Goal: Information Seeking & Learning: Check status

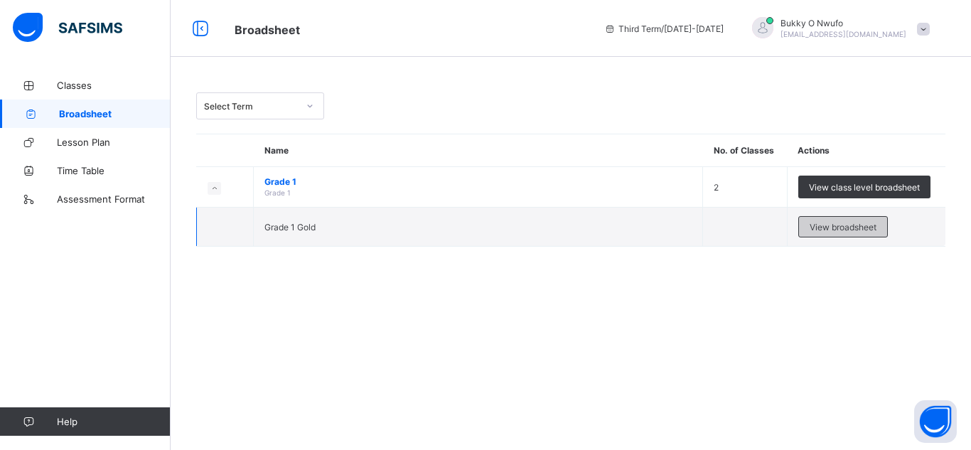
click at [816, 229] on span "View broadsheet" at bounding box center [843, 227] width 67 height 11
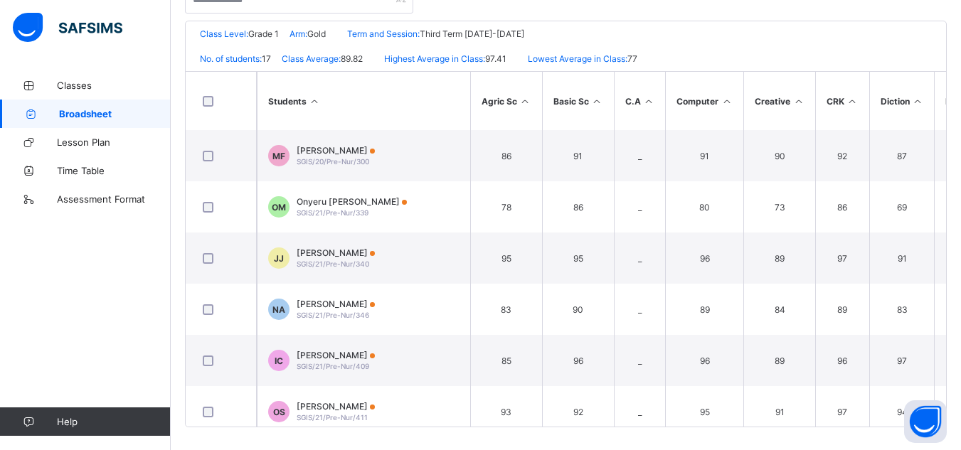
scroll to position [319, 0]
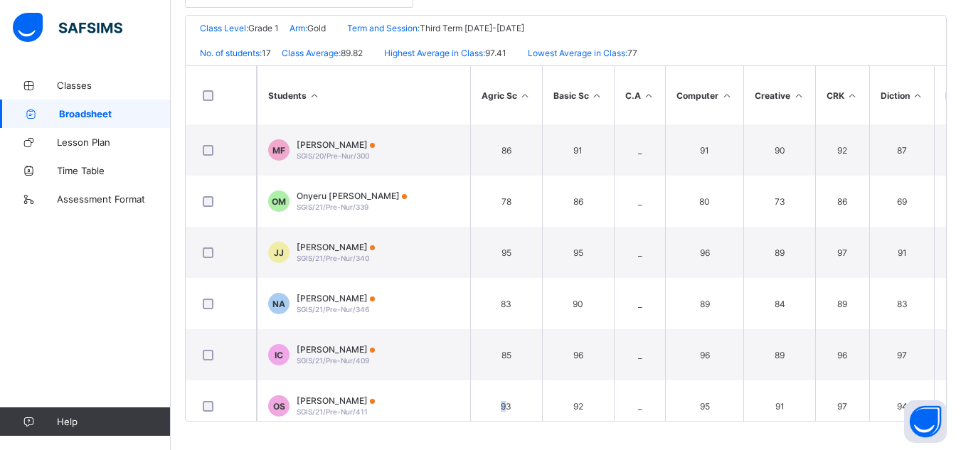
click at [506, 422] on div "Broadsheet / Grade 1 Gold Class Arm Broadsheet Cumulative Third Term [DATE]-[DA…" at bounding box center [566, 102] width 790 height 698
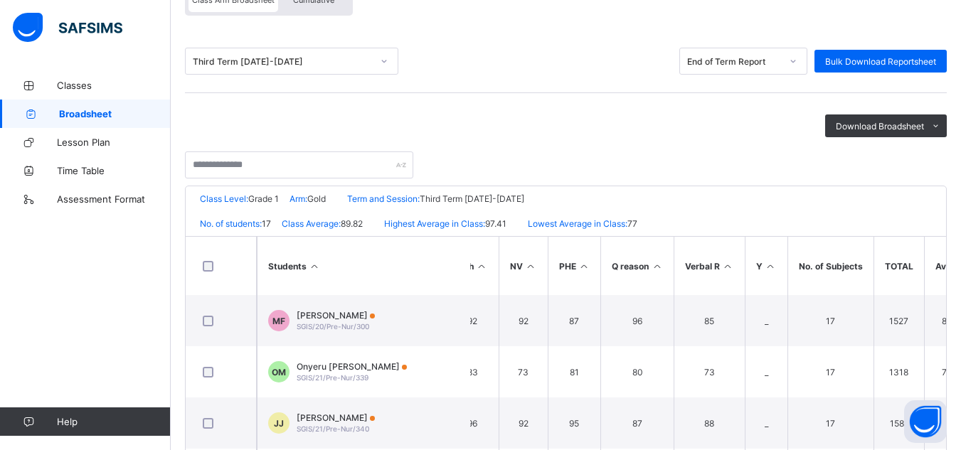
scroll to position [0, 0]
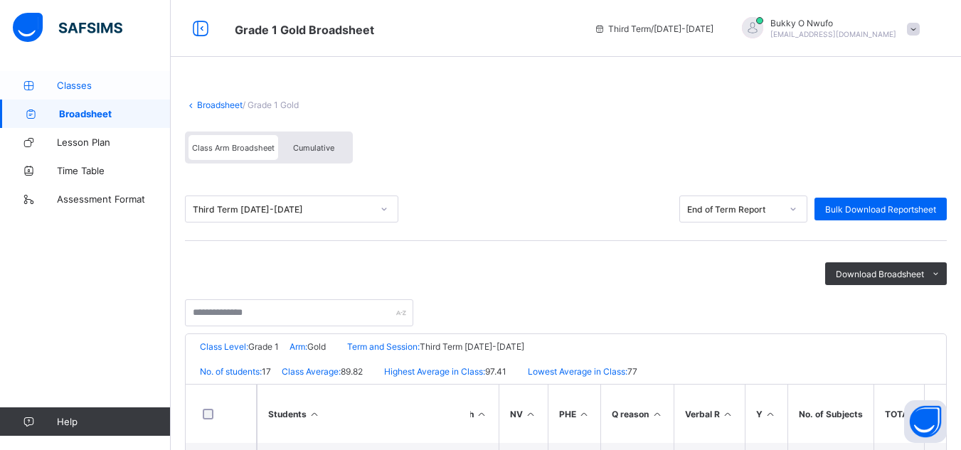
click at [65, 83] on span "Classes" at bounding box center [114, 85] width 114 height 11
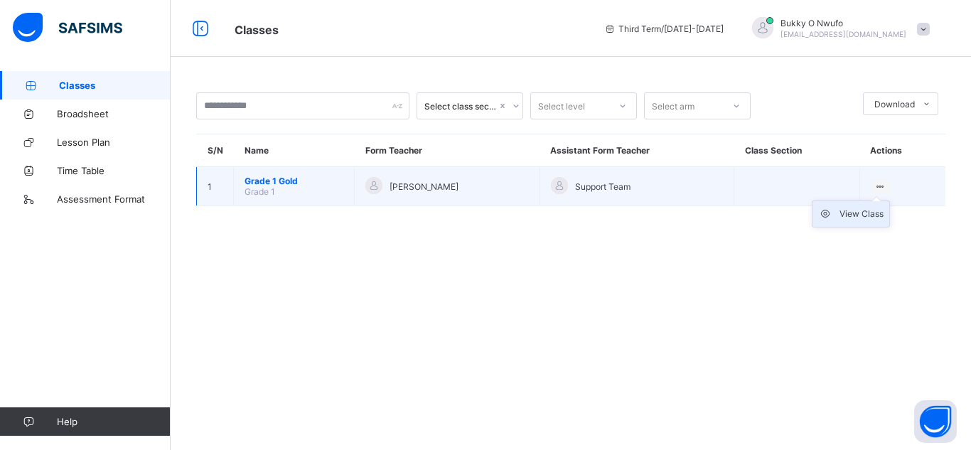
click at [843, 215] on div "View Class" at bounding box center [862, 214] width 44 height 14
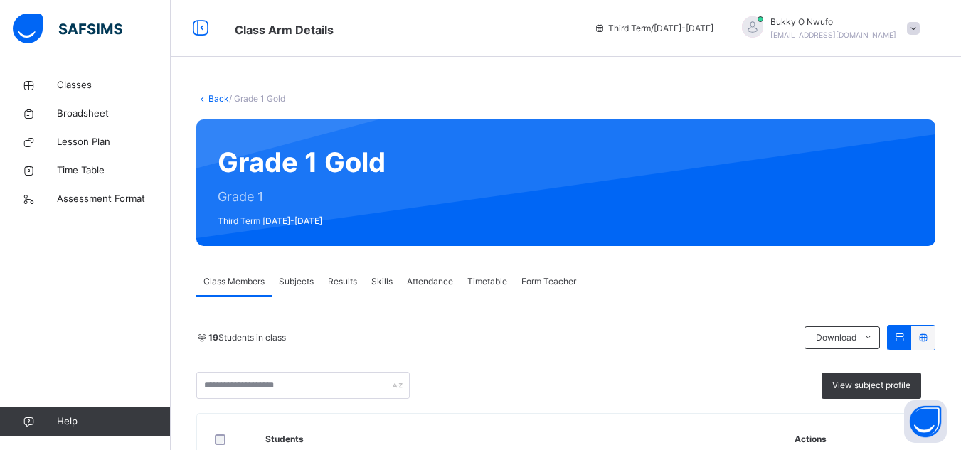
click at [338, 277] on span "Results" at bounding box center [342, 281] width 29 height 13
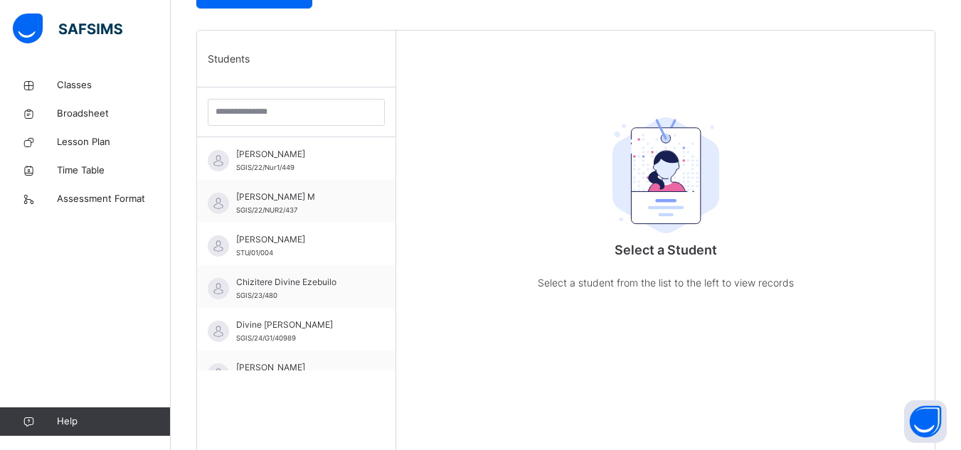
scroll to position [336, 0]
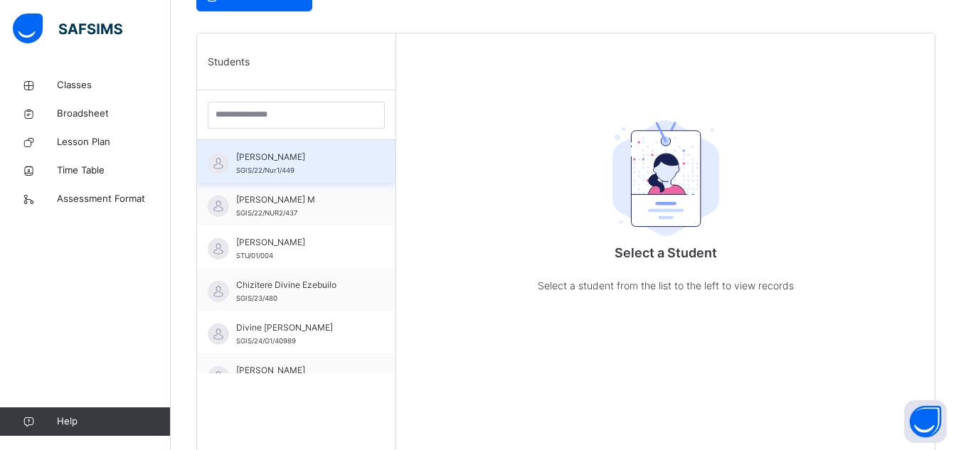
click at [252, 156] on span "[PERSON_NAME]" at bounding box center [299, 157] width 127 height 13
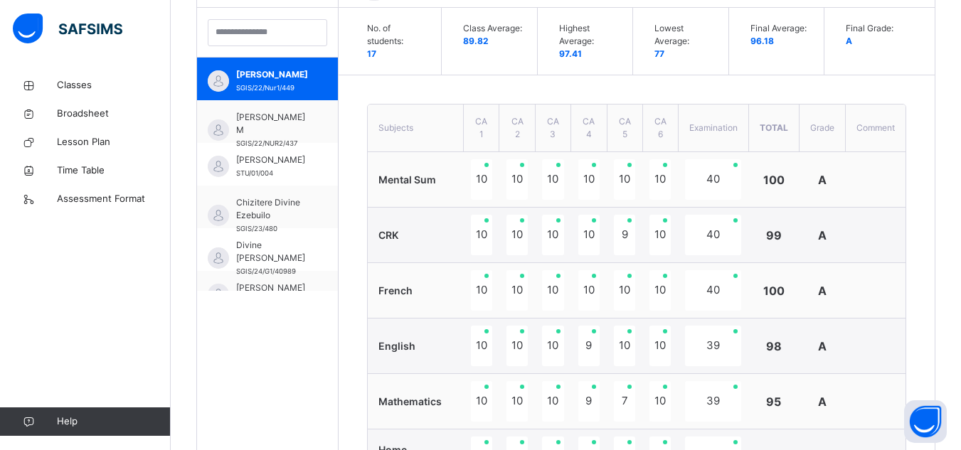
scroll to position [417, 0]
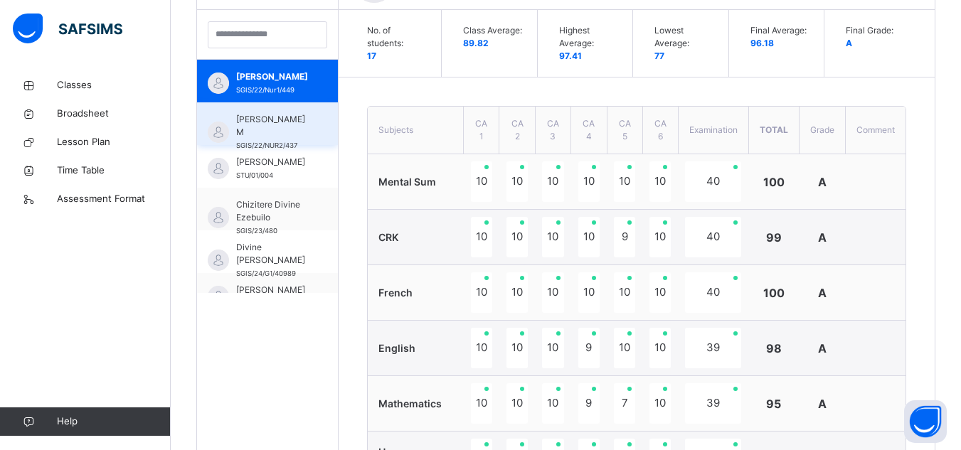
click at [297, 117] on span "[PERSON_NAME] M" at bounding box center [271, 126] width 70 height 26
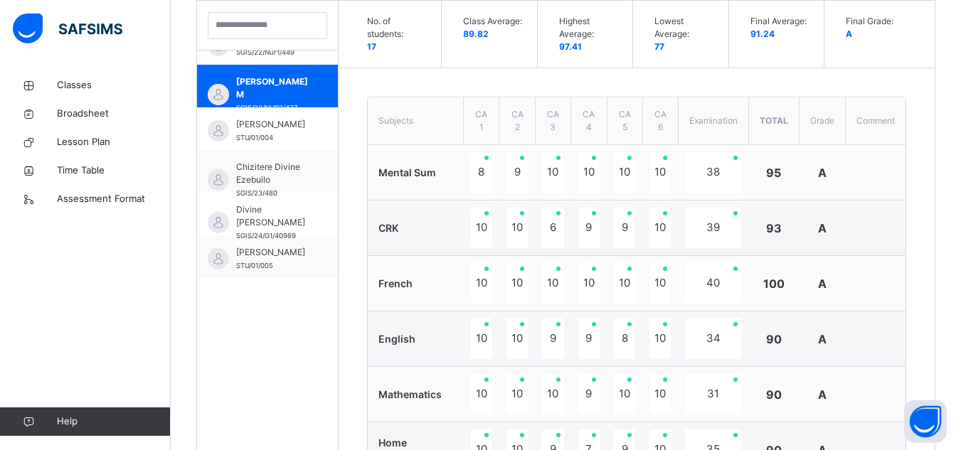
scroll to position [383, 0]
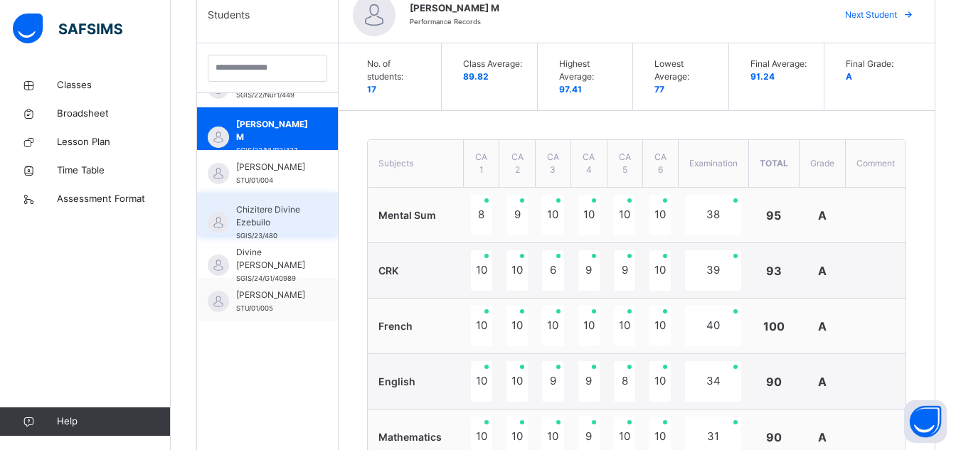
click at [303, 217] on div "Chizitere Divine Ezebuilo SGIS/23/480" at bounding box center [267, 214] width 141 height 43
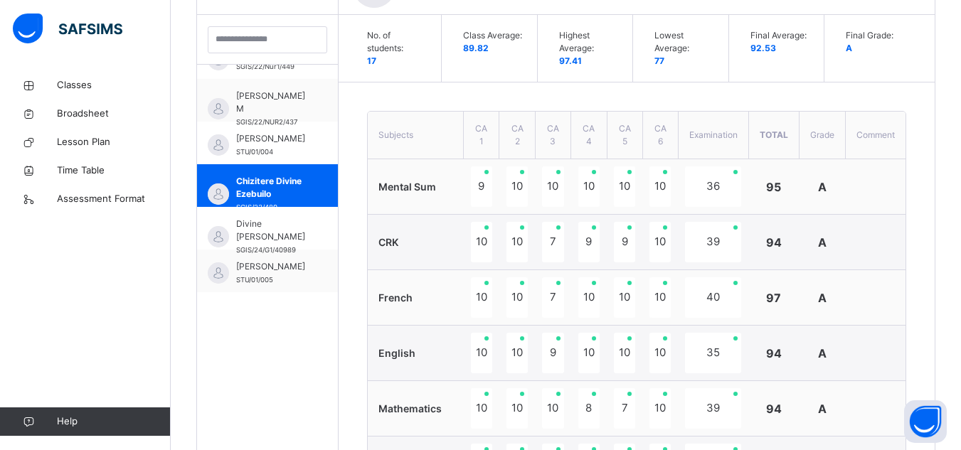
scroll to position [407, 0]
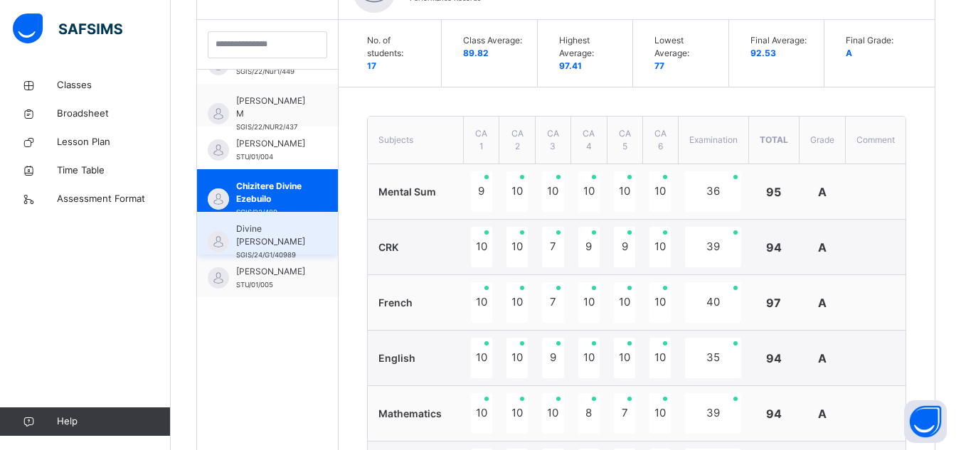
click at [267, 235] on span "Divine [PERSON_NAME]" at bounding box center [271, 236] width 70 height 26
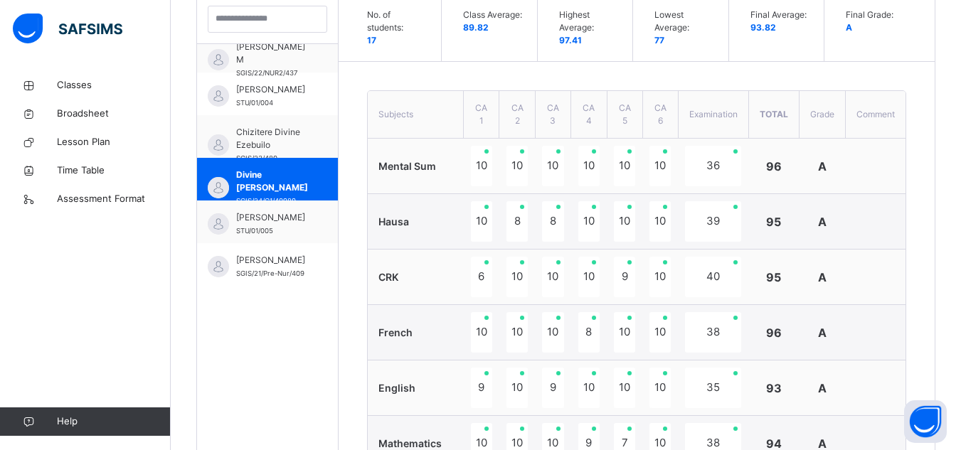
scroll to position [430, 0]
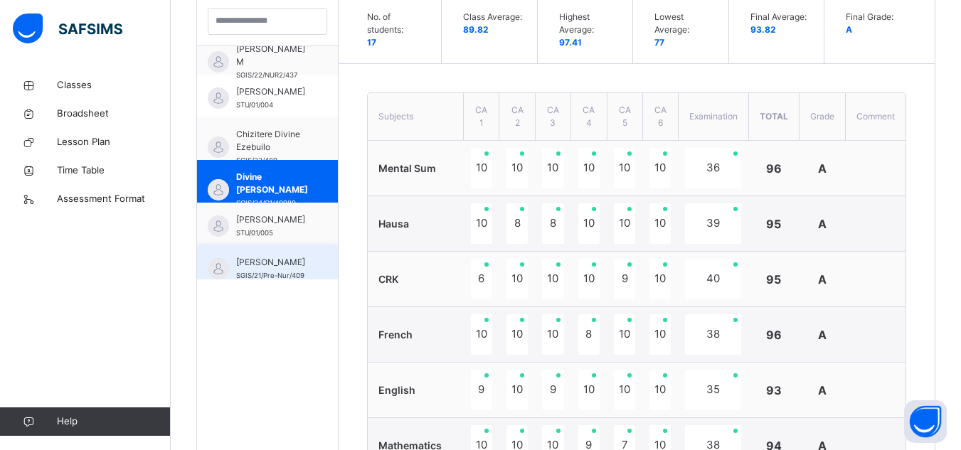
click at [264, 266] on span "[PERSON_NAME]" at bounding box center [271, 262] width 70 height 13
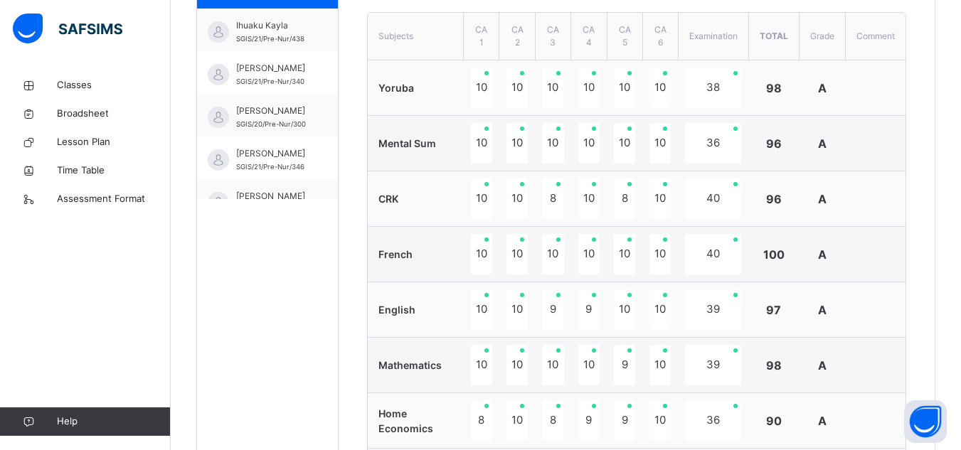
scroll to position [228, 0]
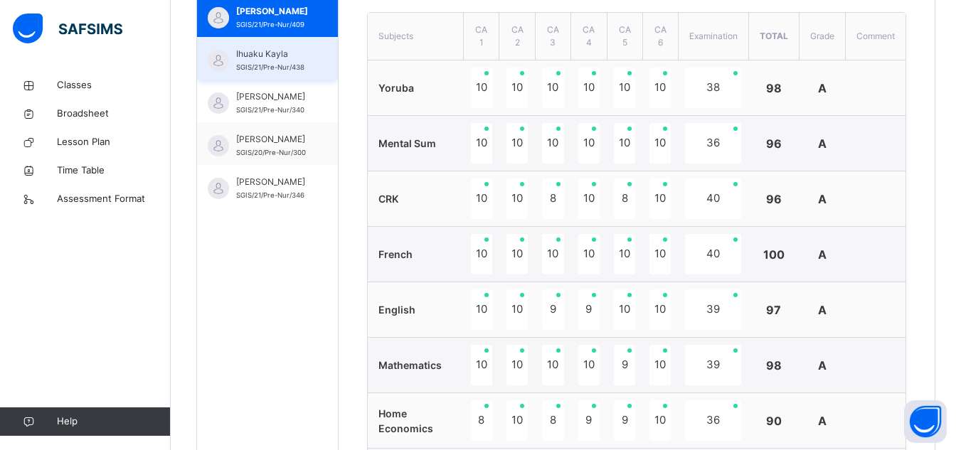
click at [245, 56] on span "Ihuaku Kayla" at bounding box center [271, 54] width 70 height 13
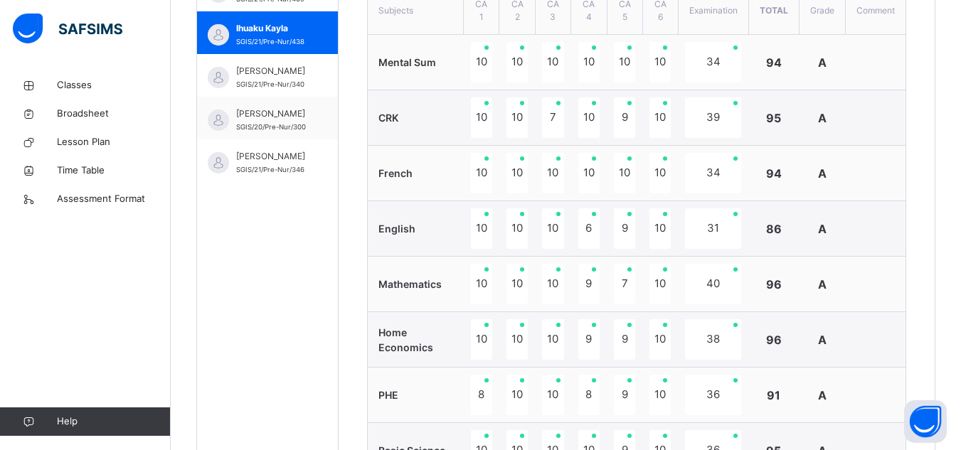
scroll to position [516, 0]
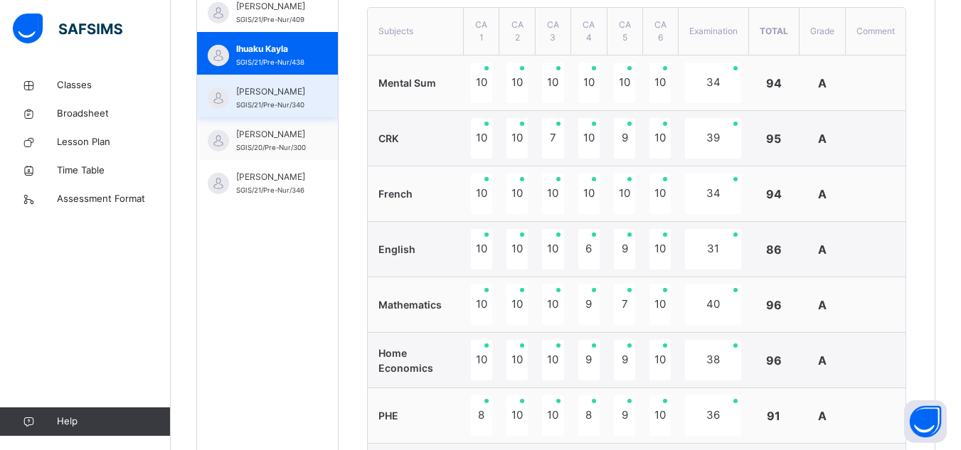
click at [271, 102] on span "SGIS/21/Pre-Nur/340" at bounding box center [270, 105] width 68 height 8
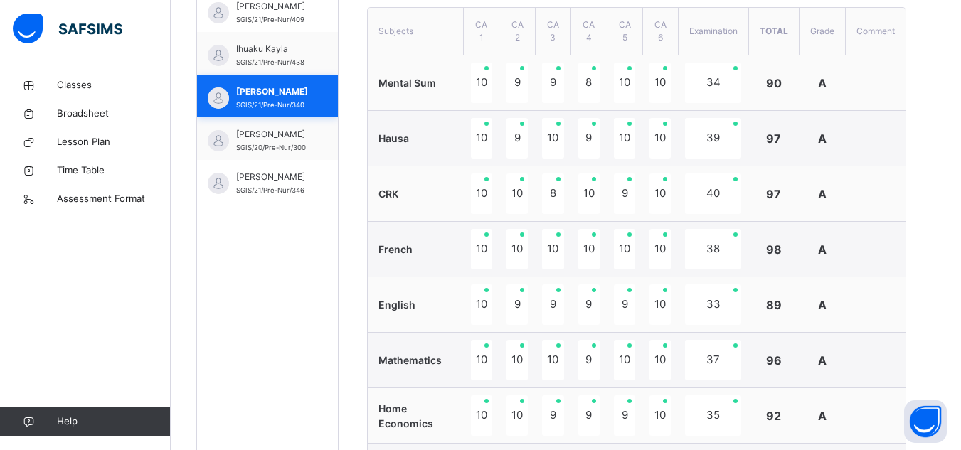
click at [271, 102] on span "SGIS/21/Pre-Nur/340" at bounding box center [270, 105] width 68 height 8
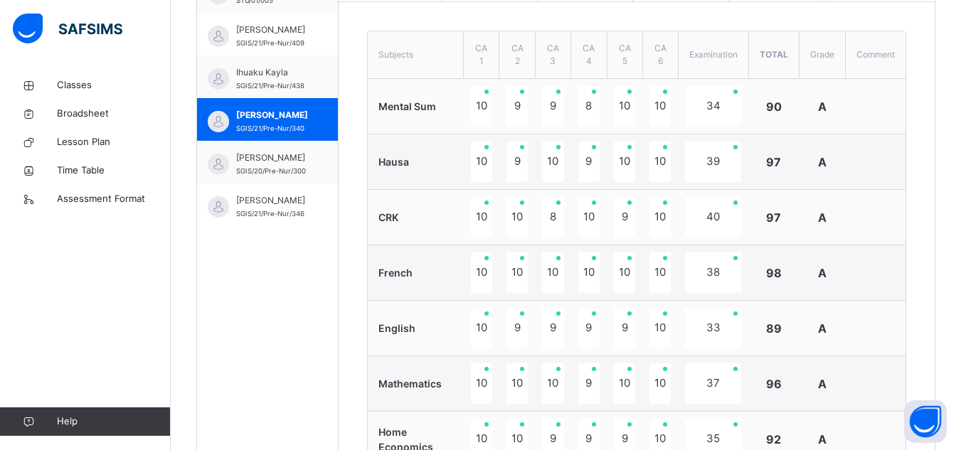
scroll to position [464, 0]
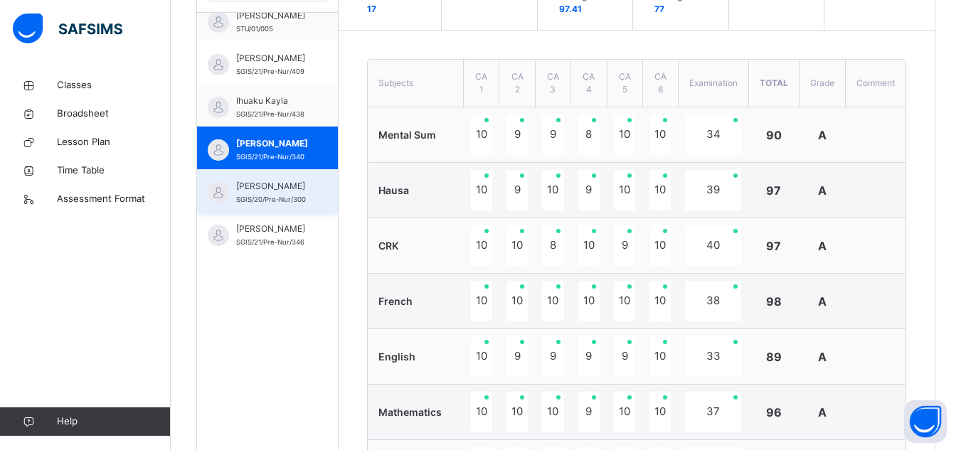
click at [280, 191] on span "[PERSON_NAME]" at bounding box center [271, 186] width 70 height 13
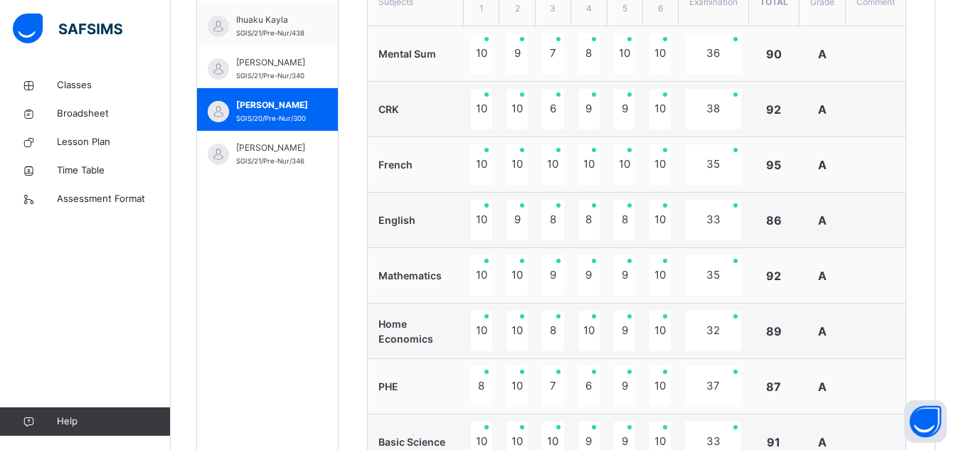
scroll to position [487, 0]
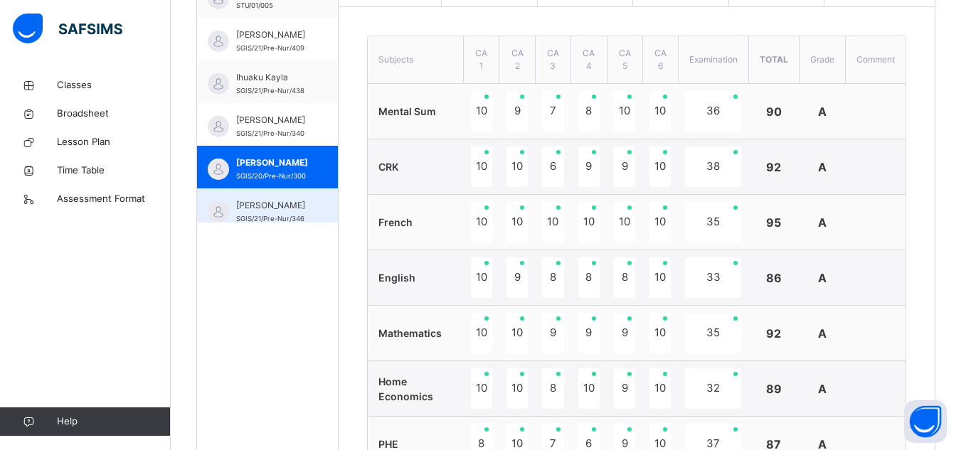
click at [269, 202] on span "[PERSON_NAME]" at bounding box center [271, 205] width 70 height 13
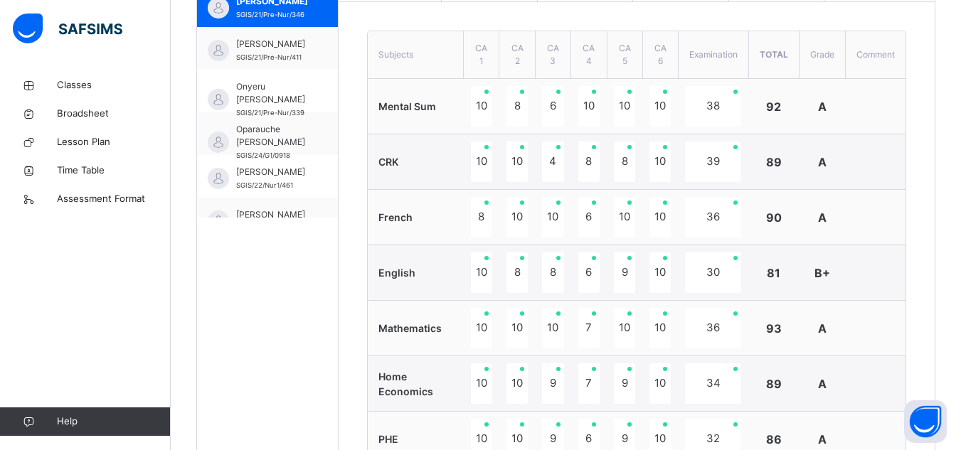
scroll to position [455, 0]
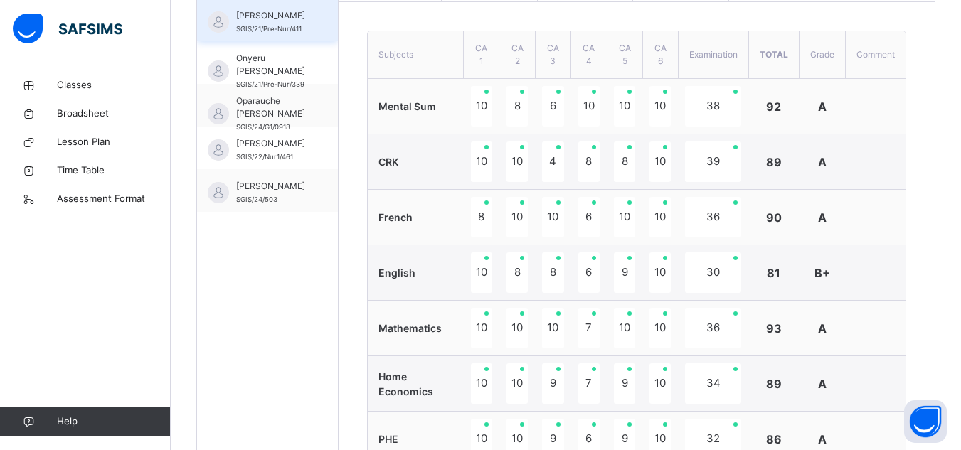
click at [249, 14] on span "[PERSON_NAME]" at bounding box center [271, 15] width 70 height 13
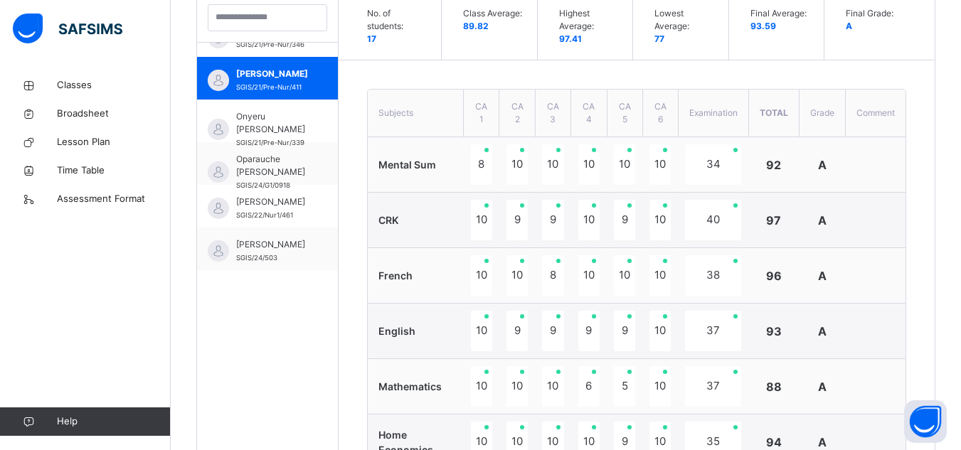
scroll to position [241, 0]
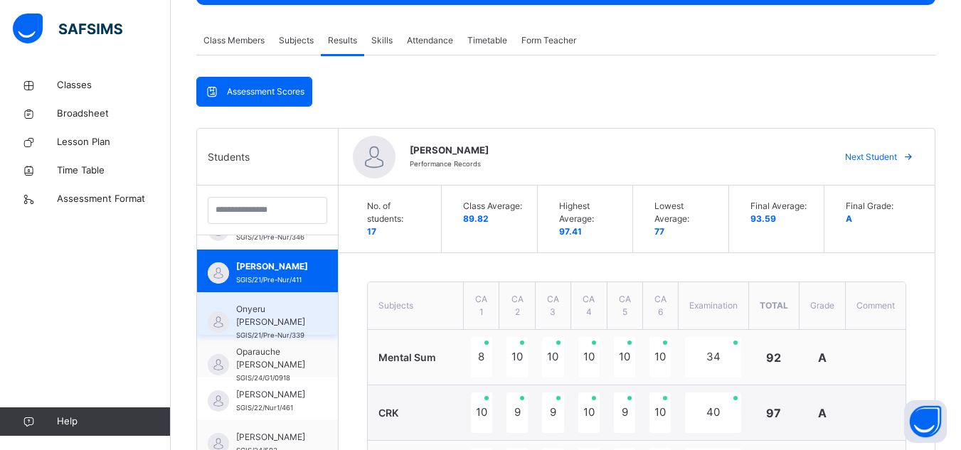
click at [250, 313] on span "Onyeru [PERSON_NAME]" at bounding box center [271, 316] width 70 height 26
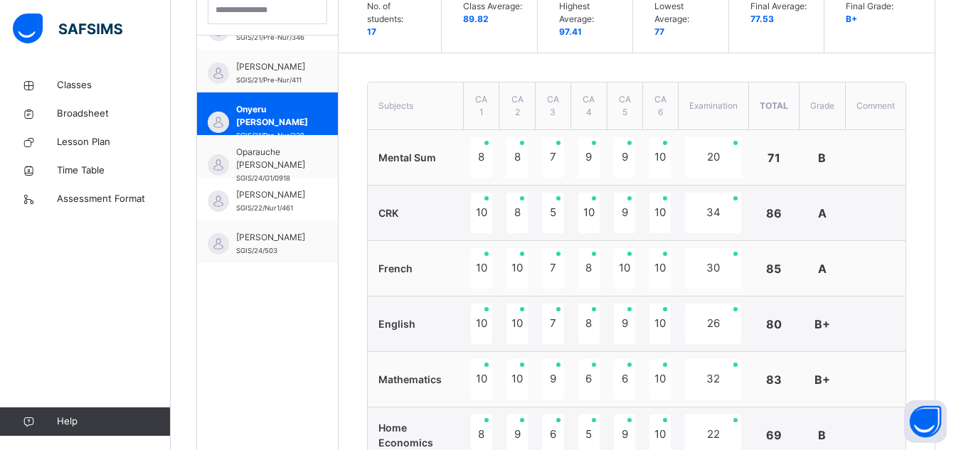
scroll to position [435, 0]
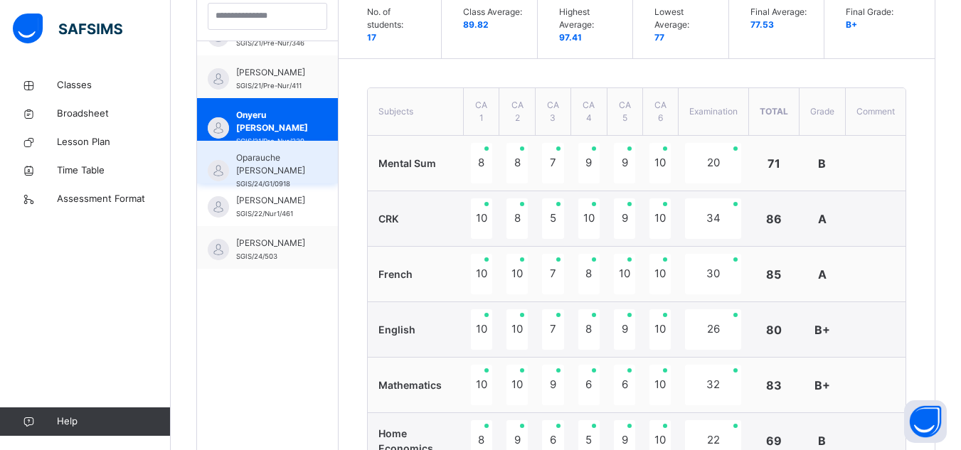
click at [286, 164] on span "Oparauche [PERSON_NAME]" at bounding box center [271, 164] width 70 height 26
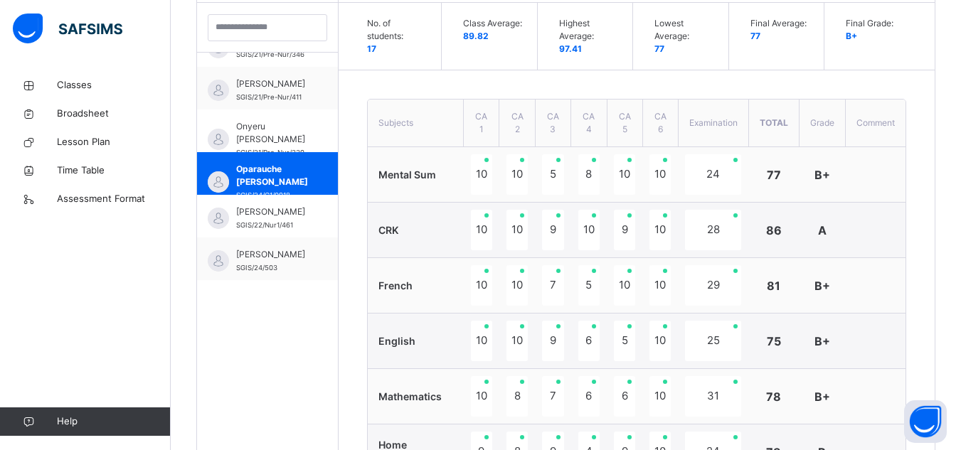
scroll to position [402, 0]
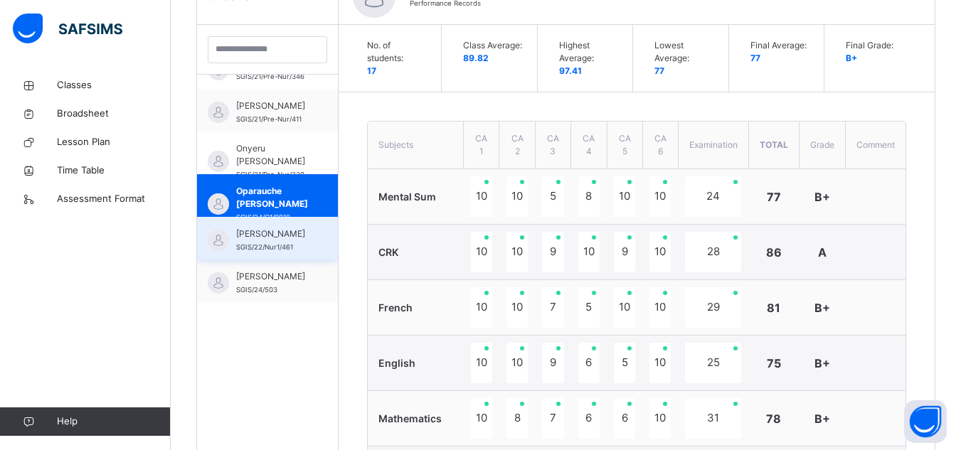
click at [294, 230] on span "[PERSON_NAME]" at bounding box center [271, 234] width 70 height 13
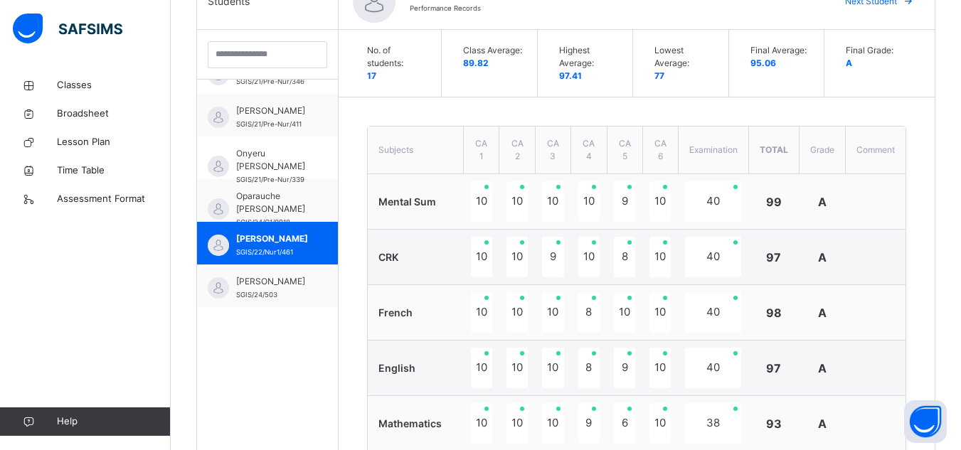
scroll to position [340, 0]
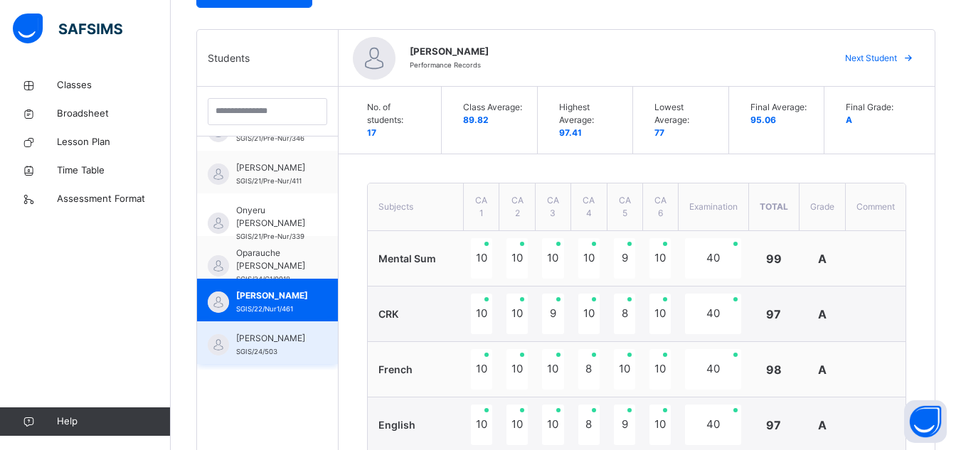
click at [287, 345] on span "[PERSON_NAME]" at bounding box center [271, 338] width 70 height 13
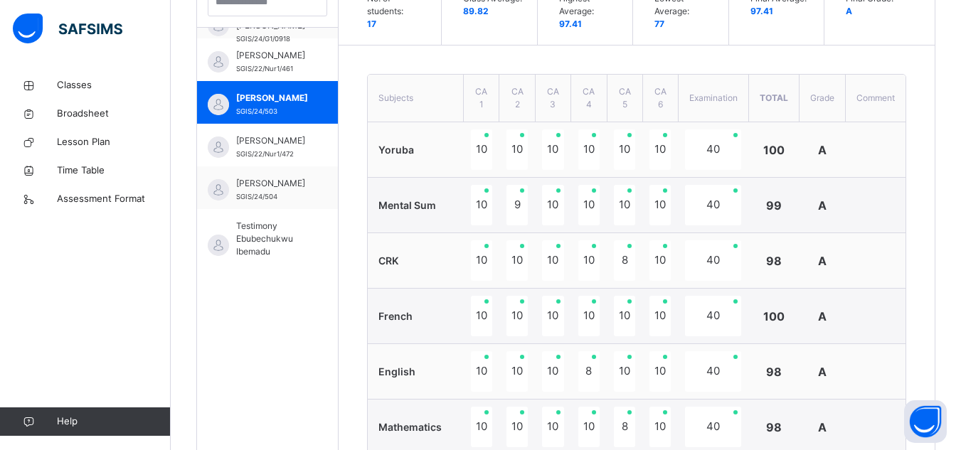
scroll to position [597, 0]
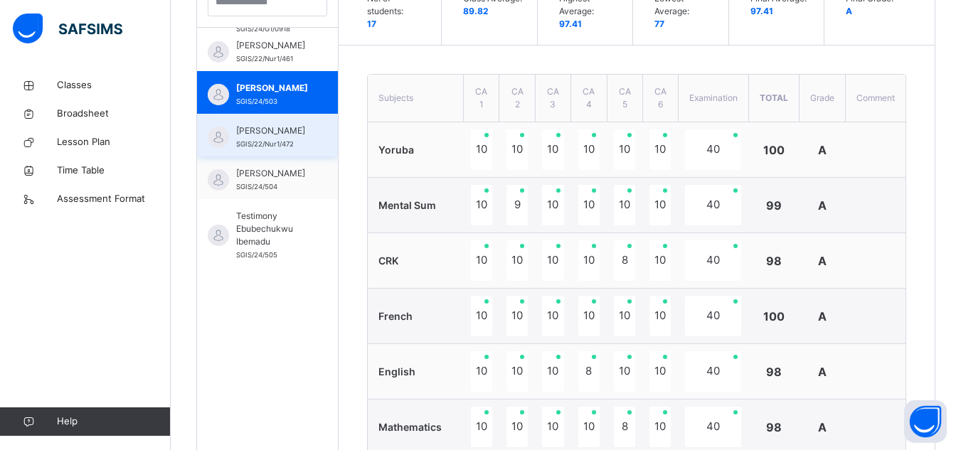
click at [272, 133] on span "[PERSON_NAME]" at bounding box center [271, 130] width 70 height 13
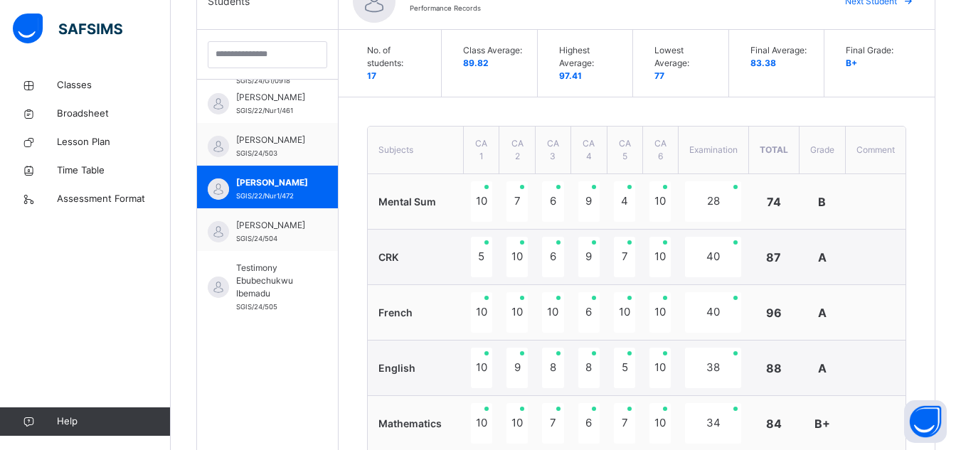
scroll to position [387, 0]
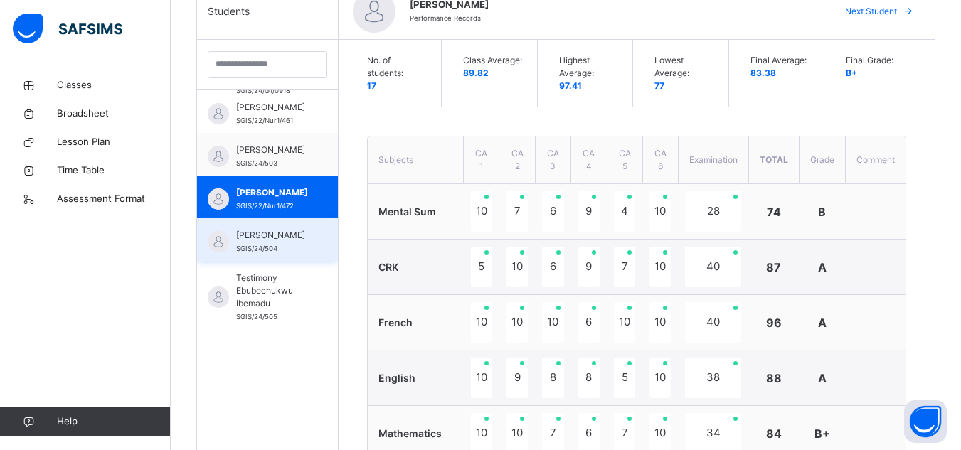
click at [261, 242] on span "[PERSON_NAME]" at bounding box center [271, 235] width 70 height 13
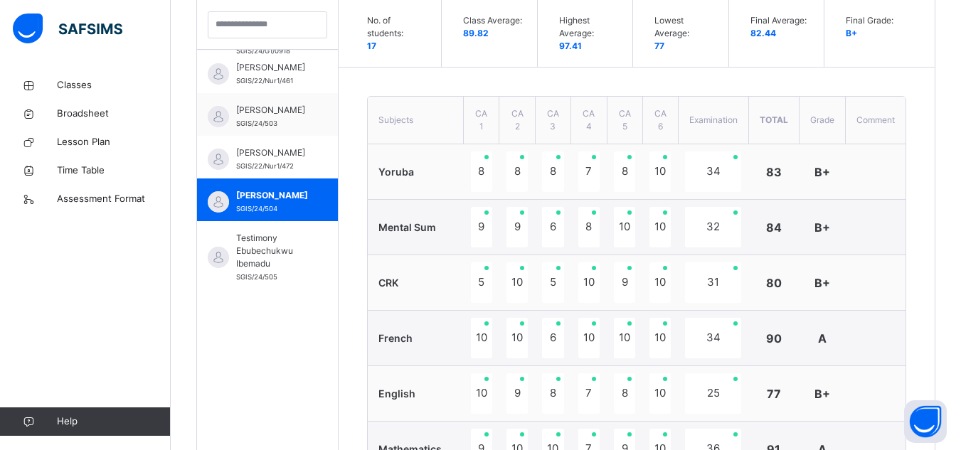
scroll to position [439, 0]
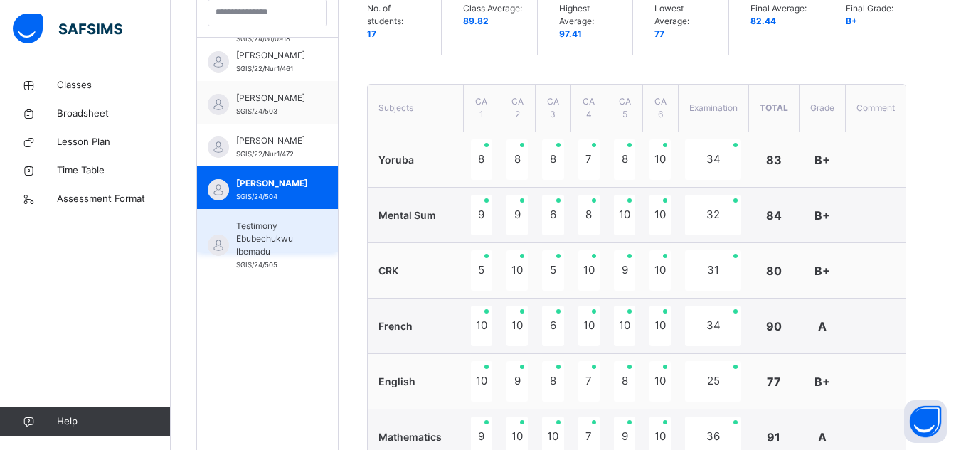
click at [245, 250] on span "Testimony Ebubechukwu Ibemadu" at bounding box center [271, 239] width 70 height 38
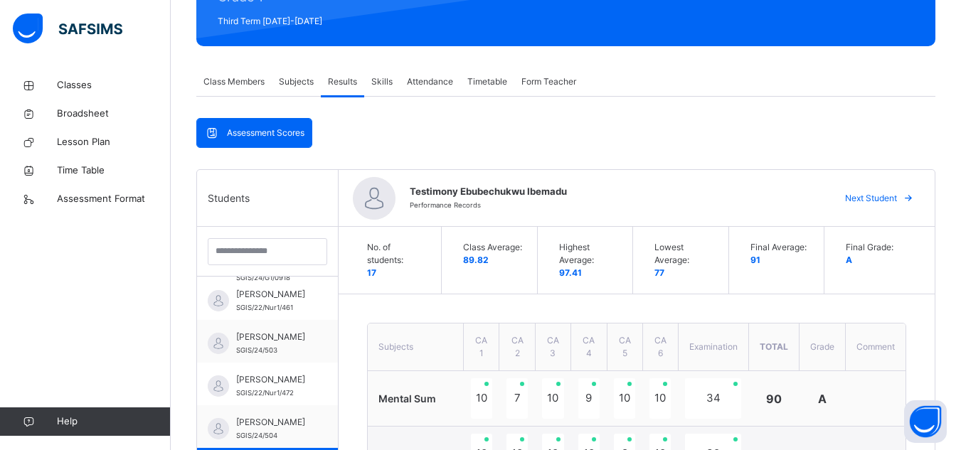
scroll to position [178, 0]
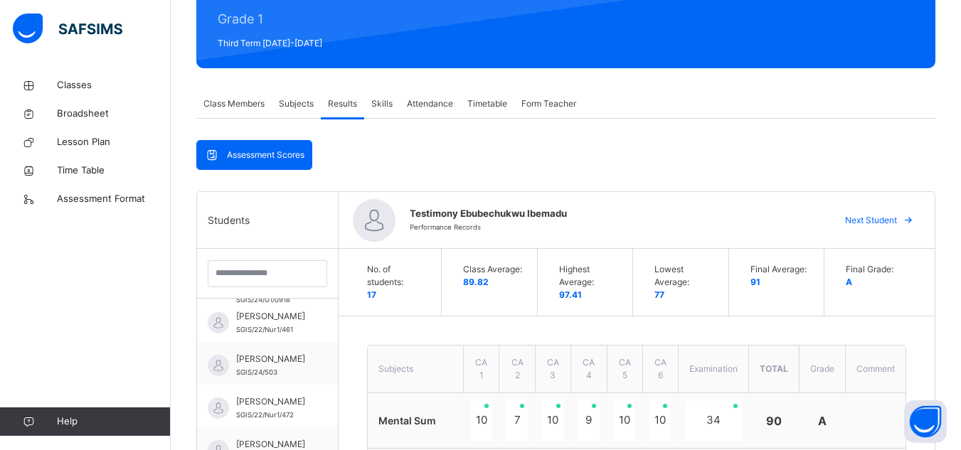
click at [426, 103] on span "Attendance" at bounding box center [430, 103] width 46 height 13
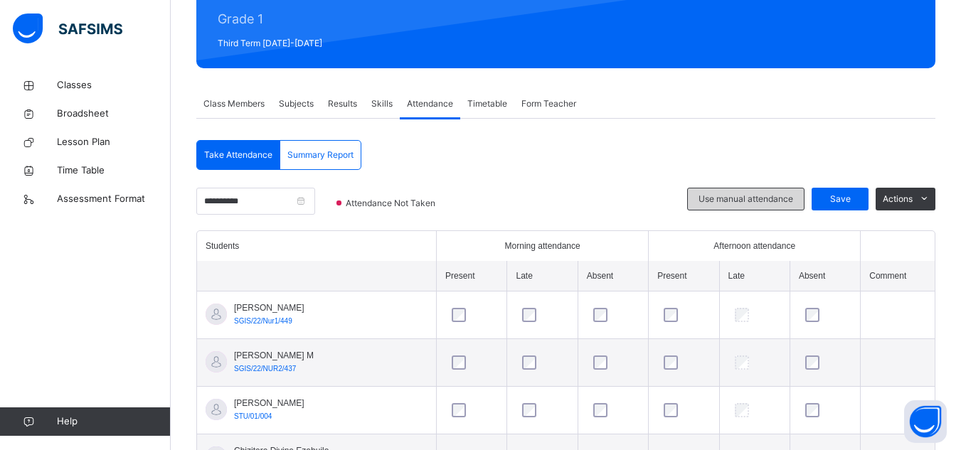
click at [702, 198] on div "Use manual attendance" at bounding box center [745, 199] width 117 height 23
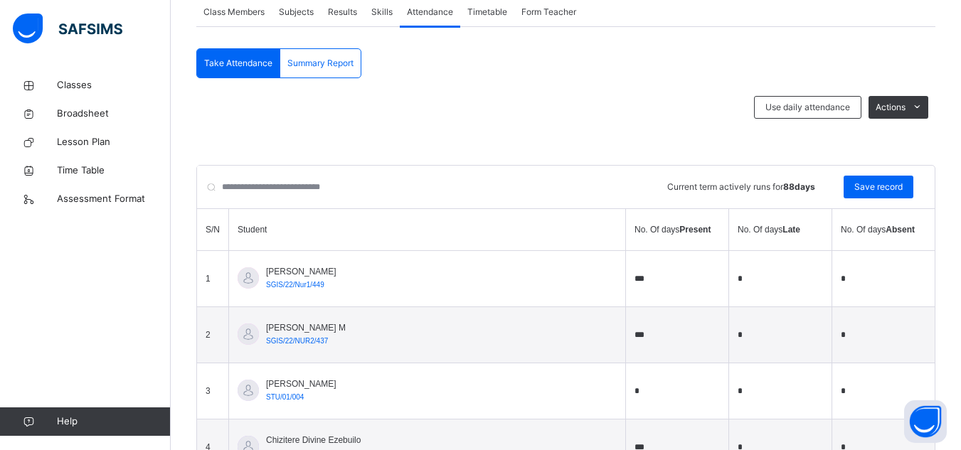
scroll to position [267, 0]
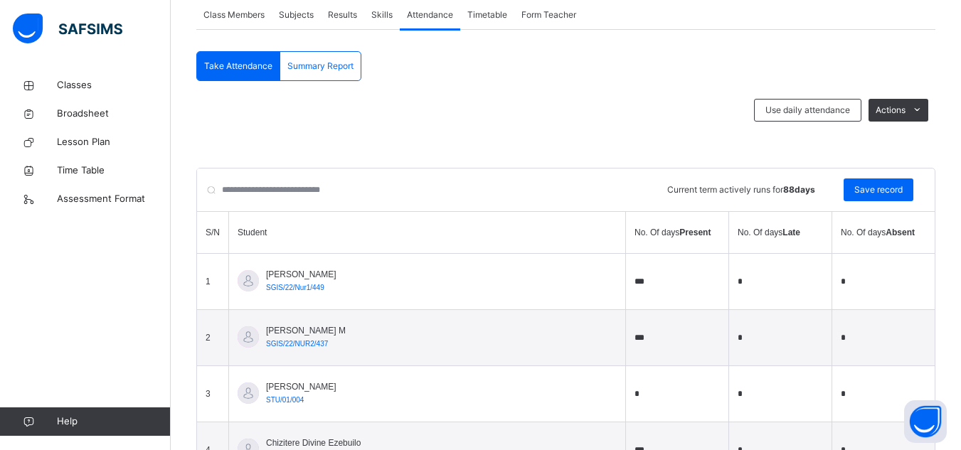
click at [383, 13] on span "Skills" at bounding box center [381, 15] width 21 height 13
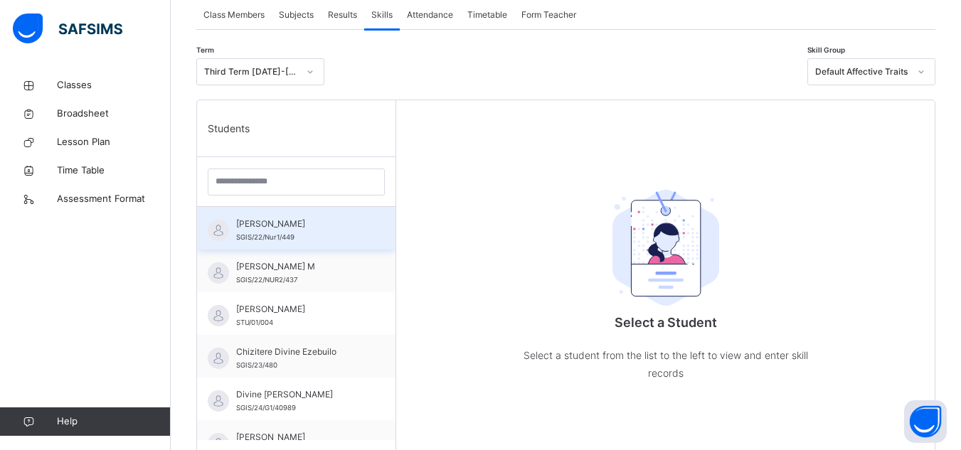
click at [309, 220] on span "[PERSON_NAME]" at bounding box center [299, 224] width 127 height 13
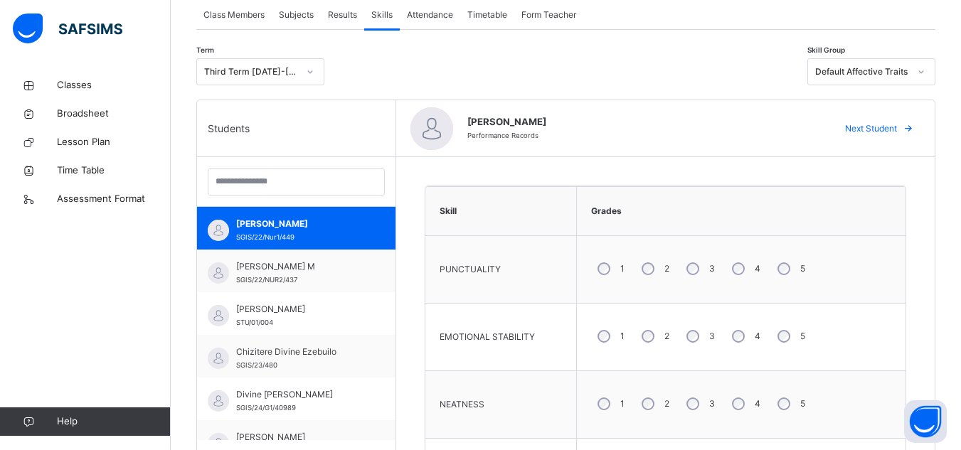
scroll to position [0, 0]
